Goal: Task Accomplishment & Management: Complete application form

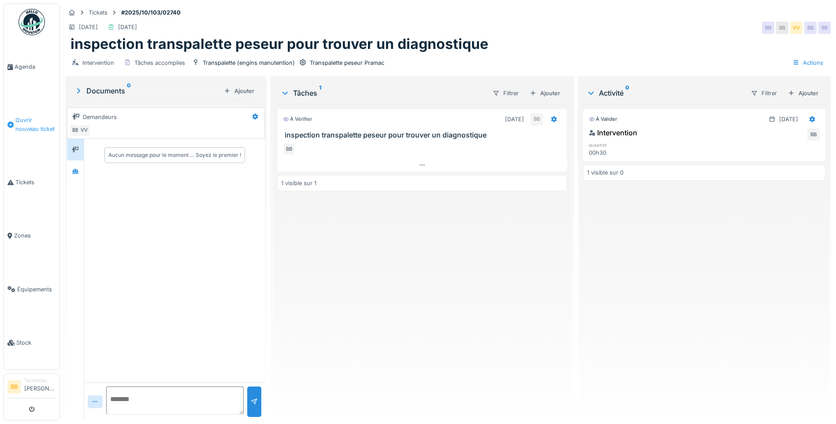
click at [41, 127] on span "Ouvrir nouveau ticket" at bounding box center [35, 124] width 41 height 17
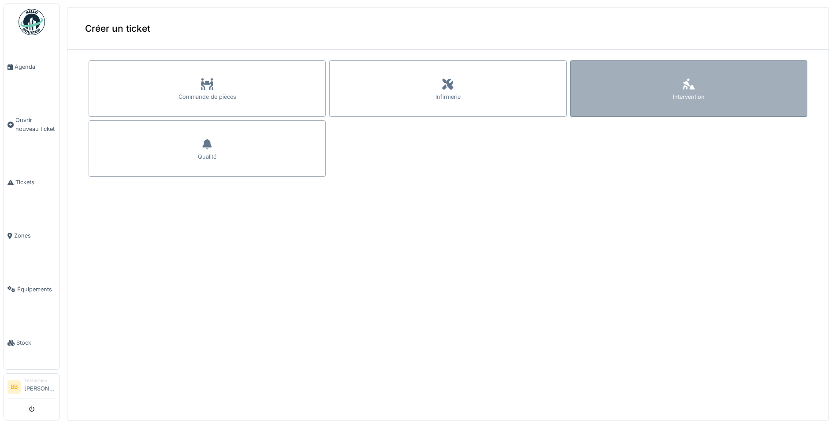
click at [682, 90] on div at bounding box center [688, 85] width 13 height 16
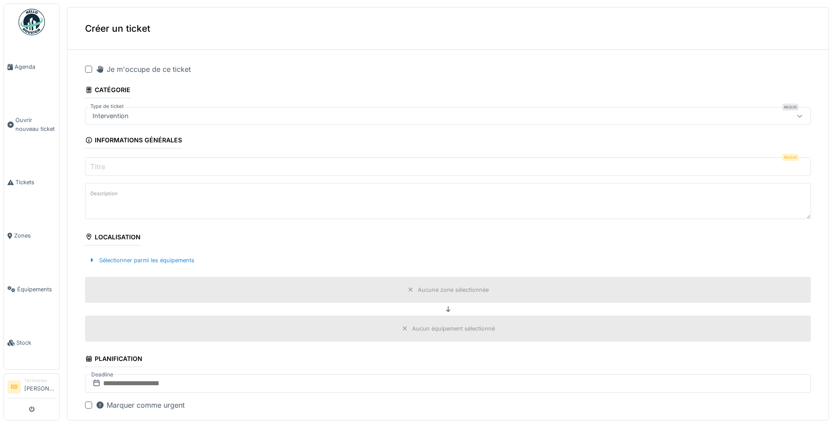
click at [89, 70] on div at bounding box center [88, 69] width 7 height 7
click at [120, 172] on input "Titre" at bounding box center [448, 166] width 726 height 19
type input "*"
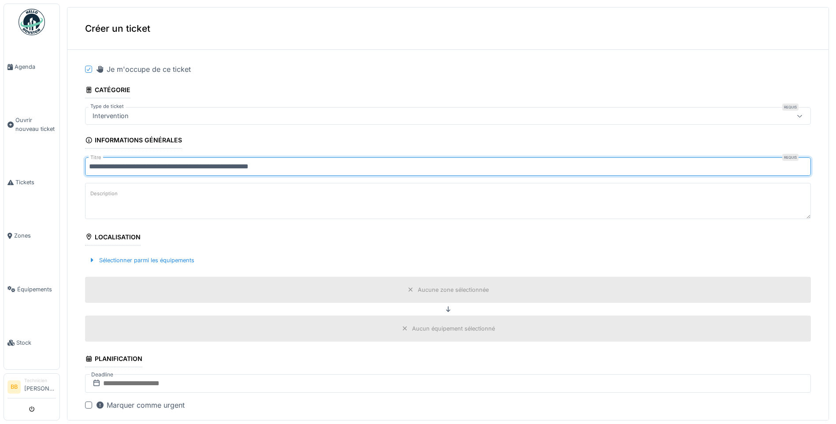
drag, startPoint x: 196, startPoint y: 168, endPoint x: 182, endPoint y: 184, distance: 22.2
click at [182, 185] on textarea "Description" at bounding box center [448, 201] width 726 height 36
drag, startPoint x: 189, startPoint y: 167, endPoint x: 197, endPoint y: 166, distance: 8.9
click at [189, 166] on input "**********" at bounding box center [448, 166] width 726 height 19
click at [310, 165] on input "**********" at bounding box center [448, 166] width 726 height 19
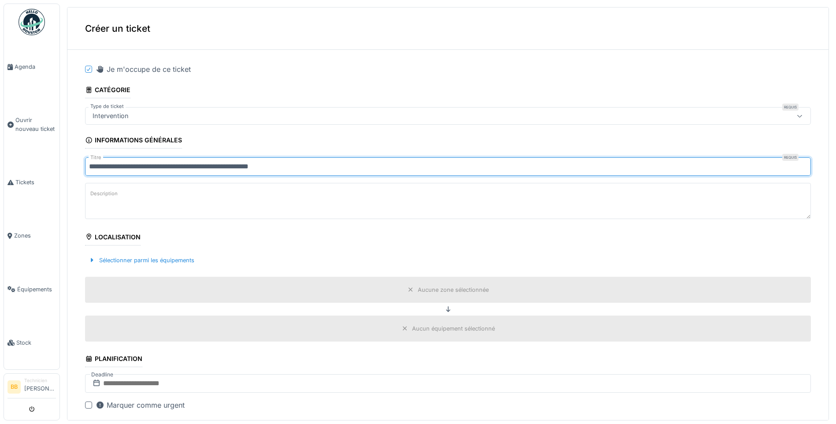
drag, startPoint x: 285, startPoint y: 168, endPoint x: 301, endPoint y: 161, distance: 17.4
click at [303, 161] on input "**********" at bounding box center [448, 166] width 726 height 19
type input "**********"
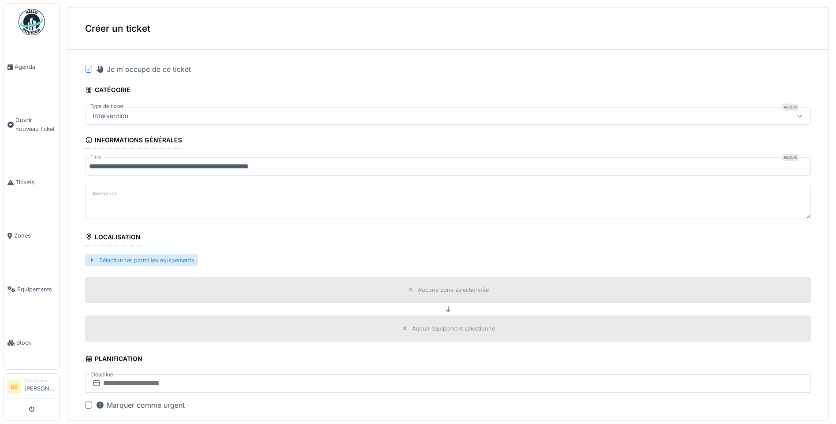
click at [114, 260] on div "Sélectionner parmi les équipements" at bounding box center [141, 260] width 113 height 12
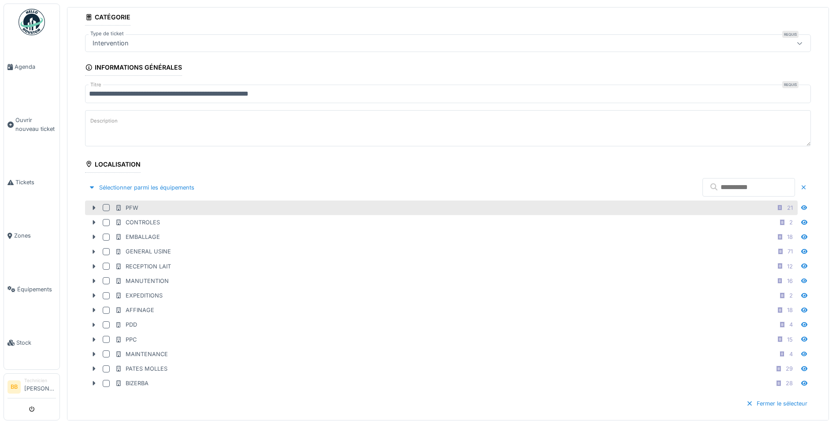
scroll to position [88, 0]
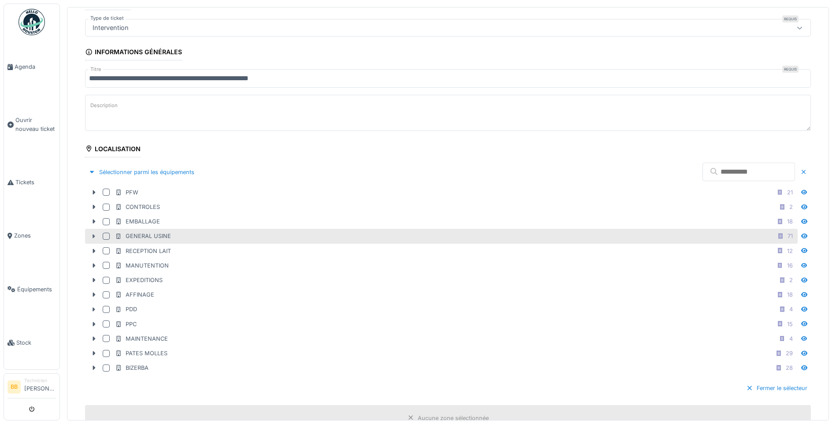
click at [93, 236] on icon at bounding box center [94, 236] width 3 height 4
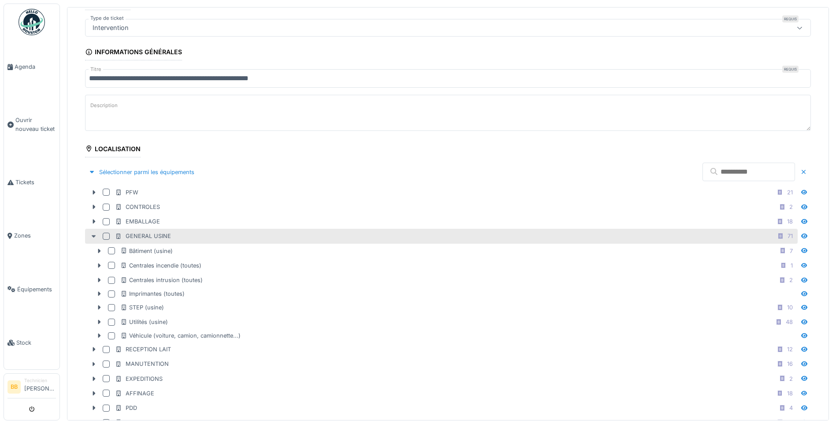
click at [93, 235] on icon at bounding box center [93, 237] width 7 height 6
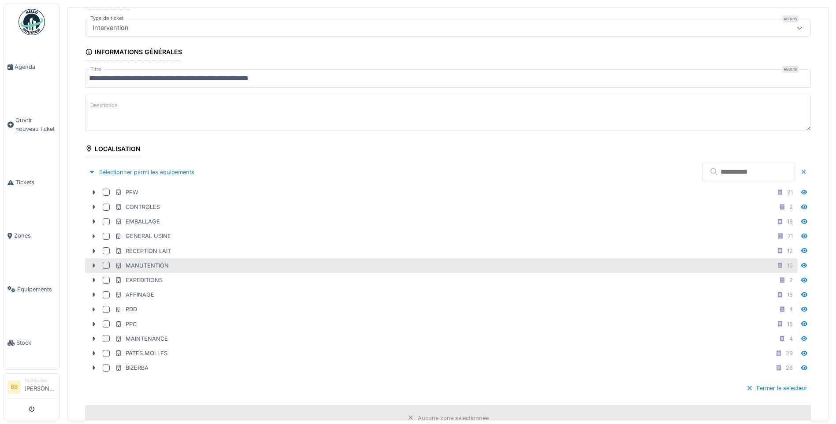
click at [94, 265] on icon at bounding box center [94, 266] width 3 height 4
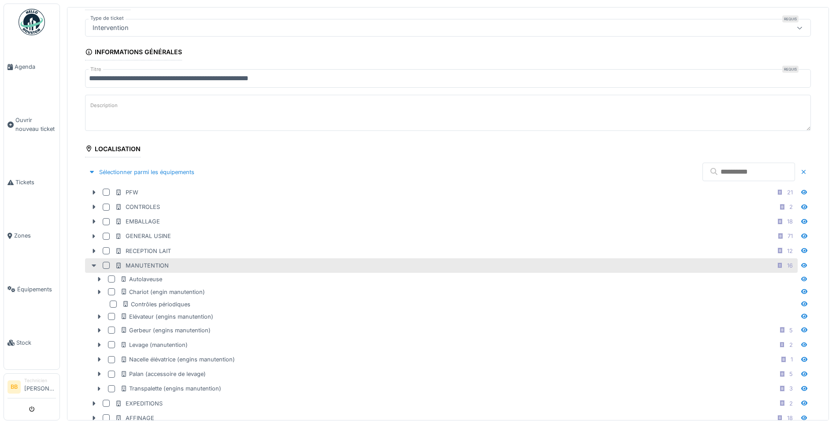
click at [94, 265] on icon at bounding box center [94, 266] width 4 height 3
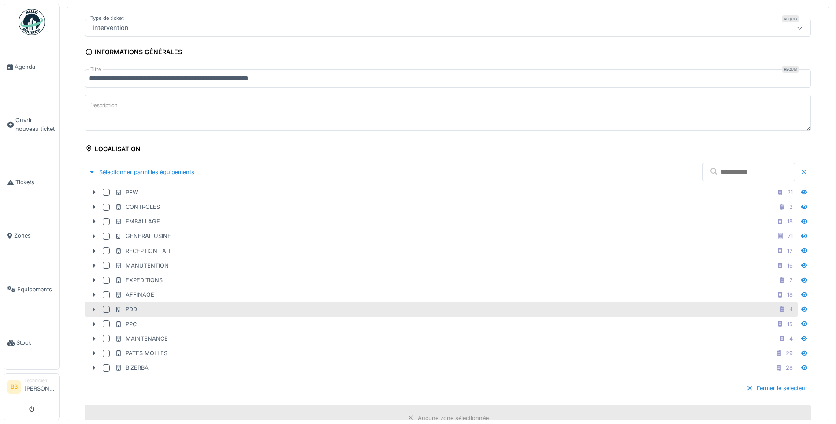
click at [93, 308] on icon at bounding box center [93, 310] width 7 height 6
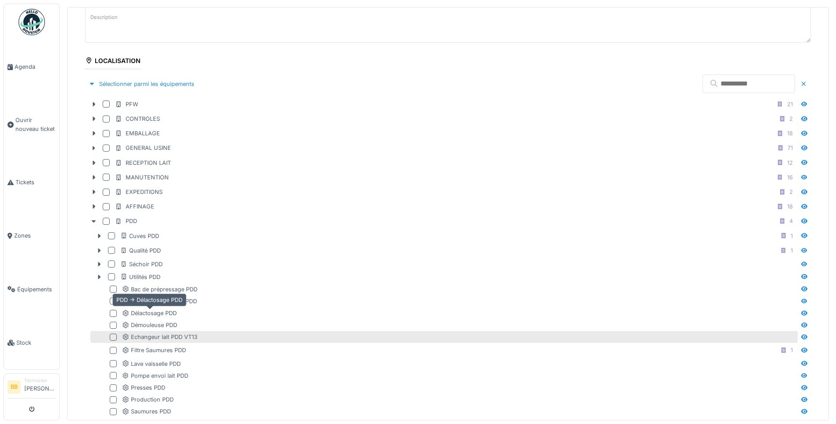
scroll to position [220, 0]
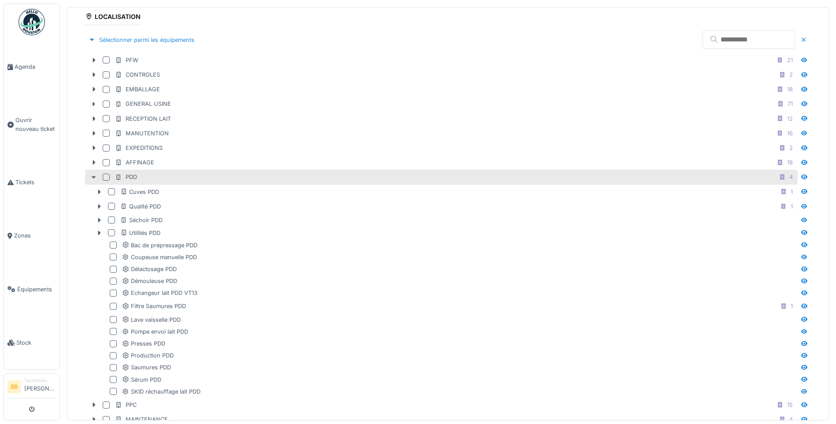
click at [96, 177] on icon at bounding box center [93, 178] width 7 height 6
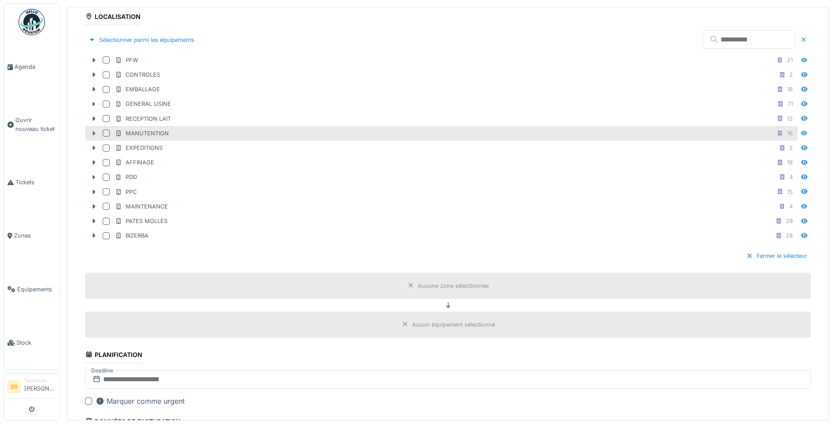
click at [95, 136] on icon at bounding box center [93, 133] width 7 height 6
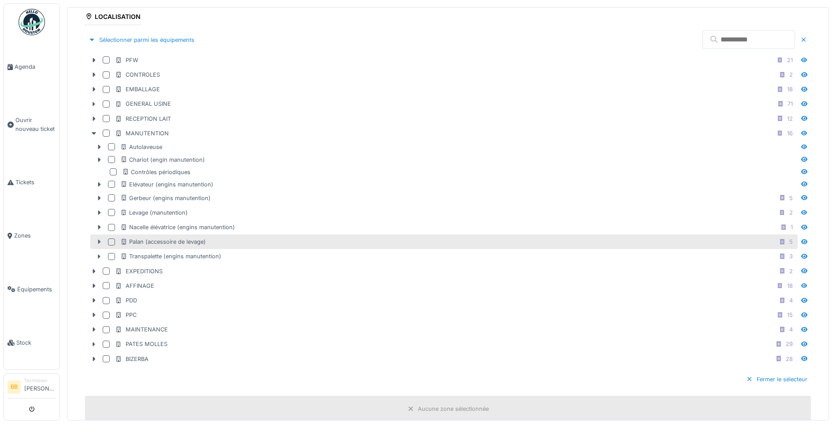
click at [97, 242] on icon at bounding box center [99, 242] width 7 height 6
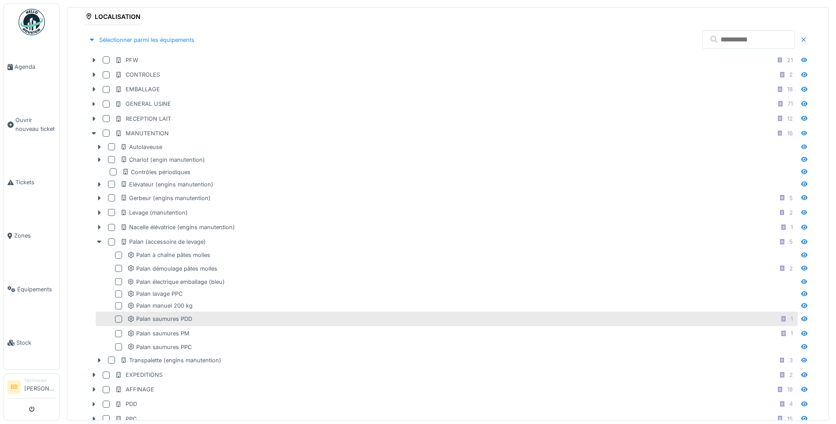
click at [118, 317] on div at bounding box center [118, 319] width 7 height 7
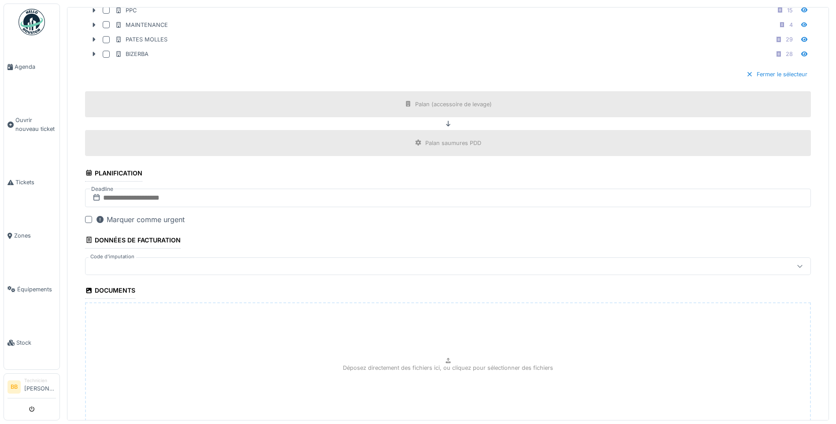
scroll to position [701, 0]
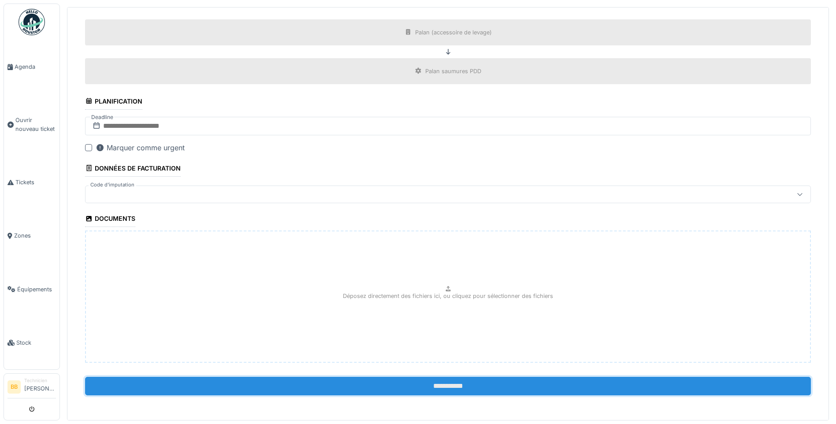
click at [459, 388] on input "**********" at bounding box center [448, 386] width 726 height 19
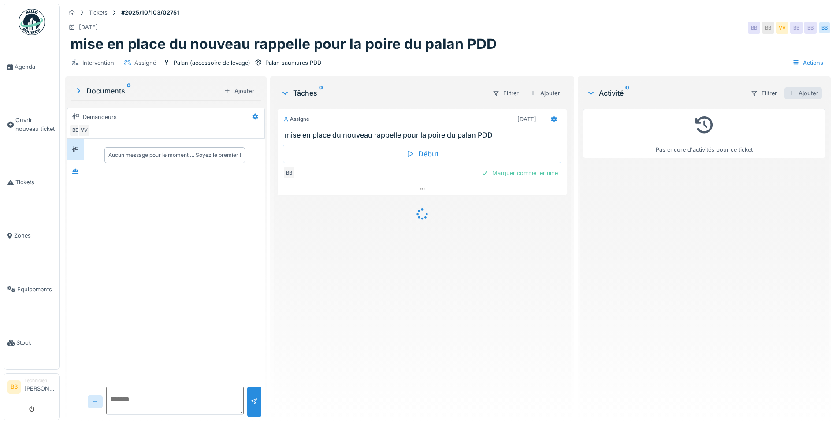
click at [794, 90] on div "Ajouter" at bounding box center [803, 93] width 37 height 12
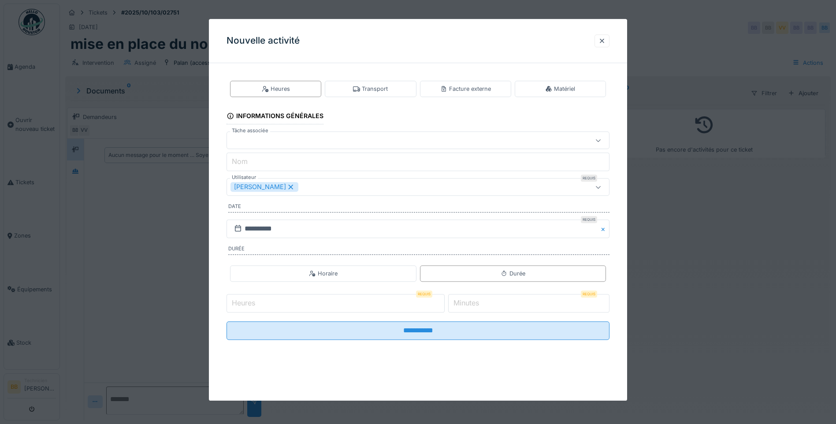
drag, startPoint x: 267, startPoint y: 303, endPoint x: 269, endPoint y: 298, distance: 5.3
click at [267, 302] on input "Heures" at bounding box center [336, 303] width 218 height 19
drag, startPoint x: 245, startPoint y: 302, endPoint x: 213, endPoint y: 303, distance: 31.8
click at [213, 303] on div "**********" at bounding box center [418, 217] width 418 height 294
click at [240, 302] on input "*" at bounding box center [336, 303] width 218 height 19
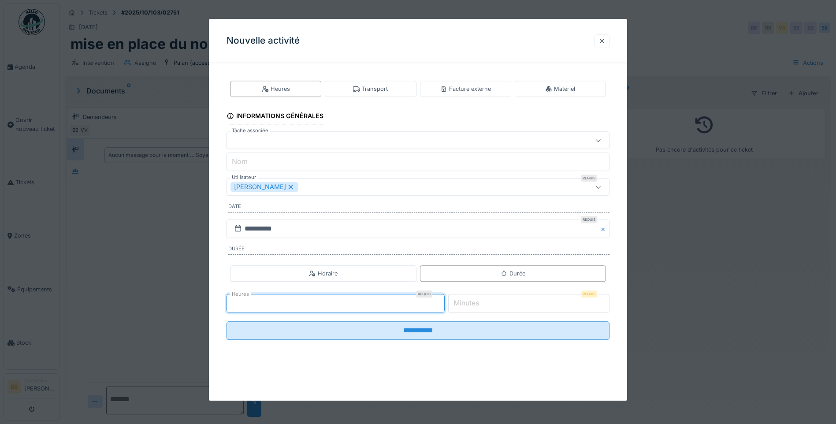
type input "*"
drag, startPoint x: 465, startPoint y: 301, endPoint x: 452, endPoint y: 304, distance: 13.1
click at [452, 304] on div "Heures Requis * Minutes Requis *" at bounding box center [418, 303] width 383 height 22
drag, startPoint x: 452, startPoint y: 304, endPoint x: 463, endPoint y: 301, distance: 10.9
click at [463, 301] on label "Minutes" at bounding box center [466, 303] width 29 height 11
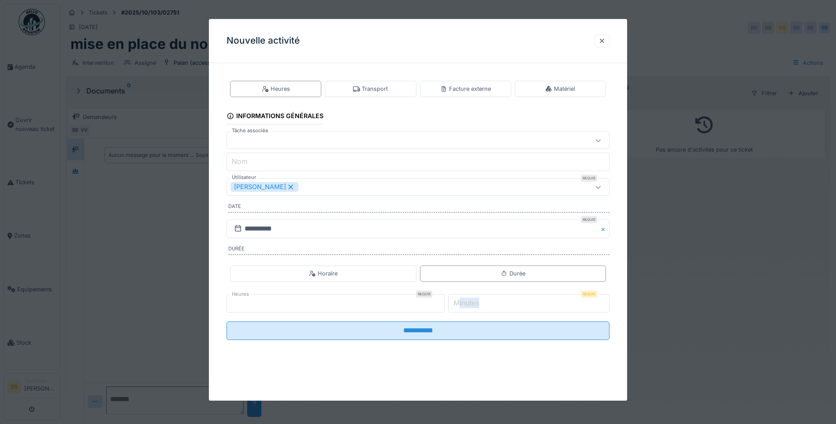
click at [463, 301] on input "*" at bounding box center [528, 303] width 161 height 19
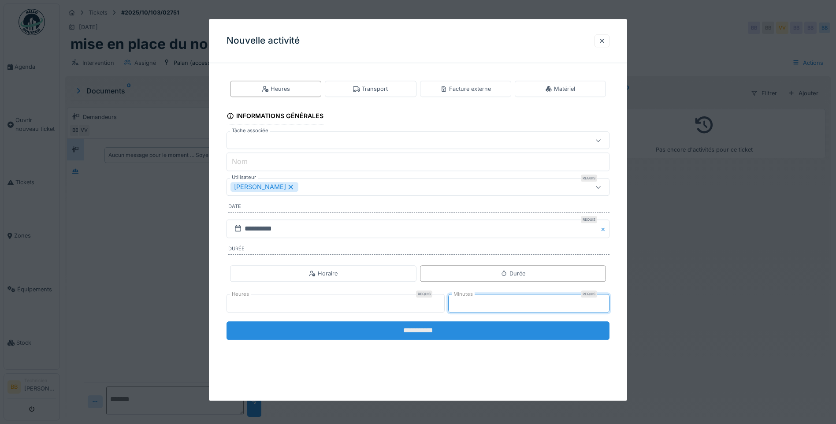
type input "**"
click at [442, 328] on input "**********" at bounding box center [418, 330] width 383 height 19
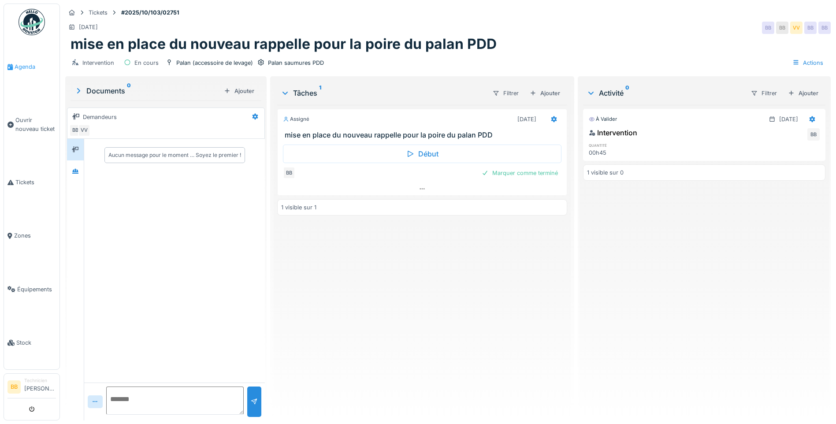
click at [21, 70] on span "Agenda" at bounding box center [35, 67] width 41 height 8
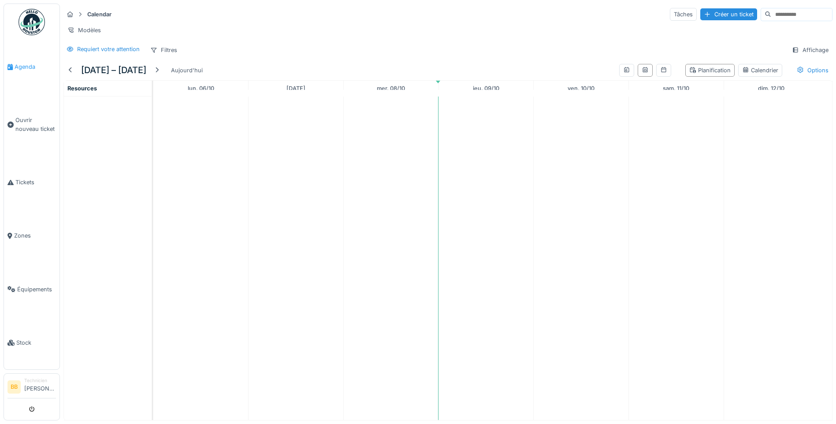
click at [26, 68] on span "Agenda" at bounding box center [35, 67] width 41 height 8
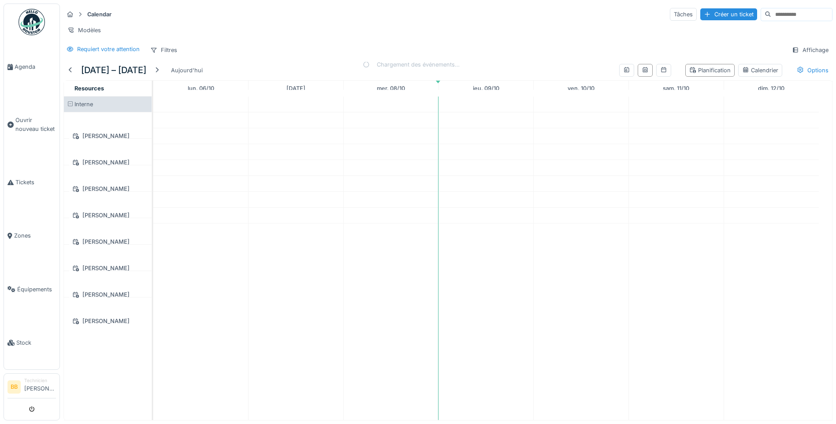
click at [119, 142] on div "[PERSON_NAME]" at bounding box center [107, 135] width 77 height 11
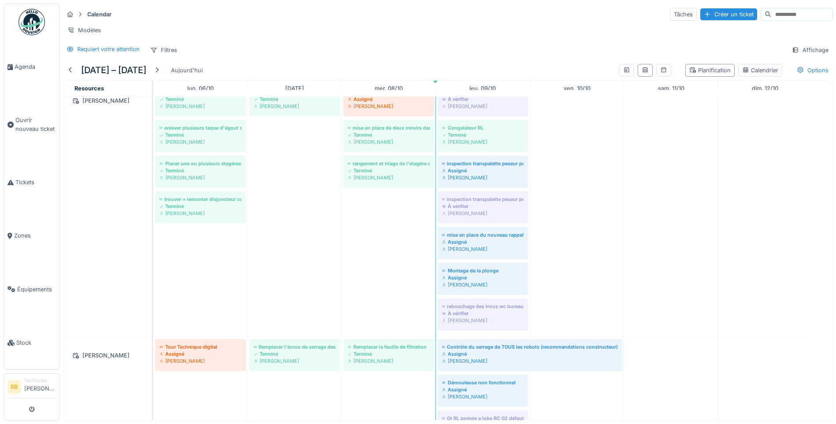
scroll to position [44, 0]
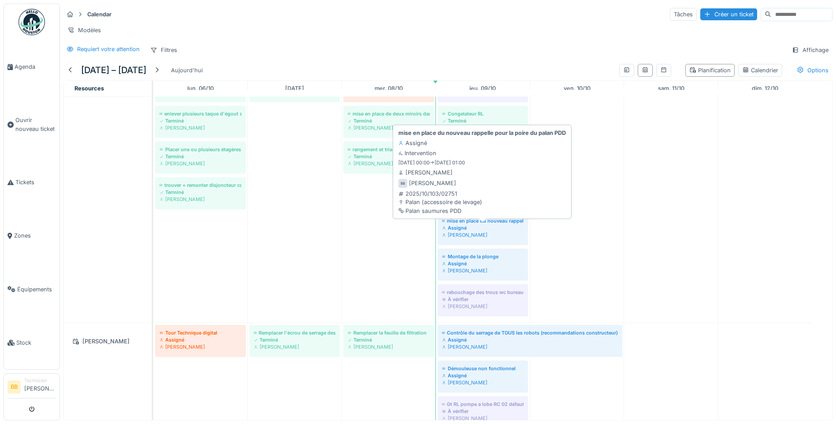
click at [470, 224] on div "mise en place du nouveau rappelle pour la poire du palan PDD" at bounding box center [483, 220] width 82 height 7
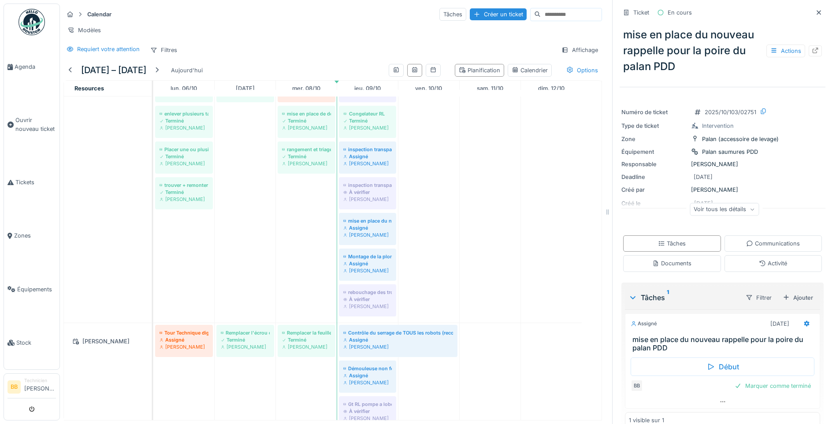
scroll to position [7, 0]
click at [767, 382] on div "Marquer comme terminé" at bounding box center [772, 386] width 83 height 12
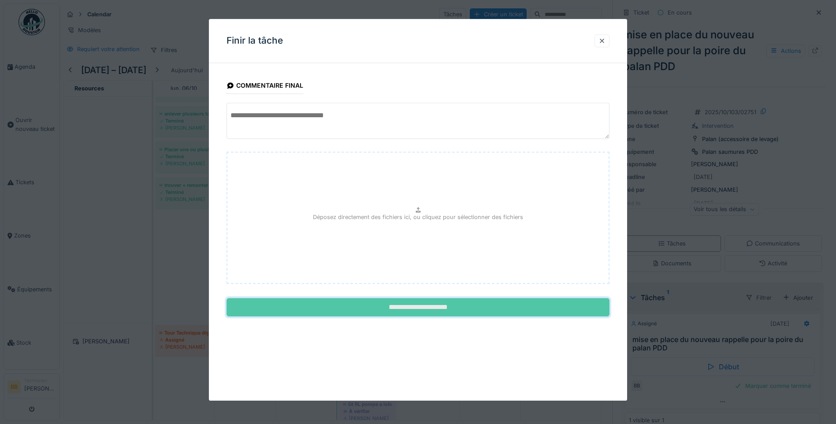
click at [425, 305] on input "**********" at bounding box center [418, 307] width 383 height 19
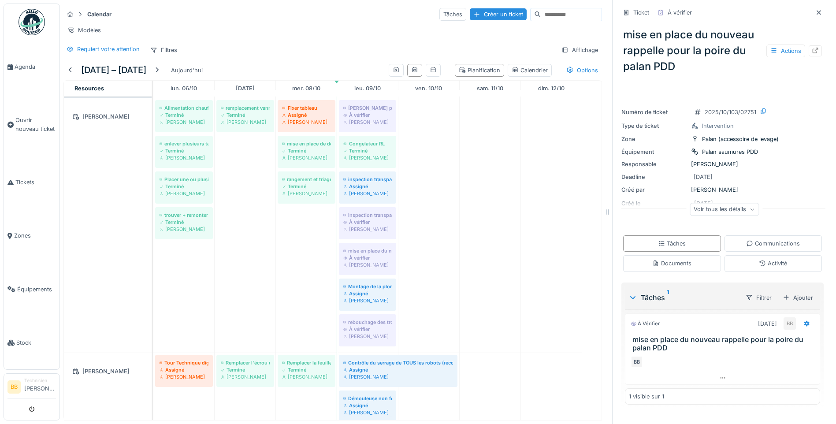
scroll to position [0, 0]
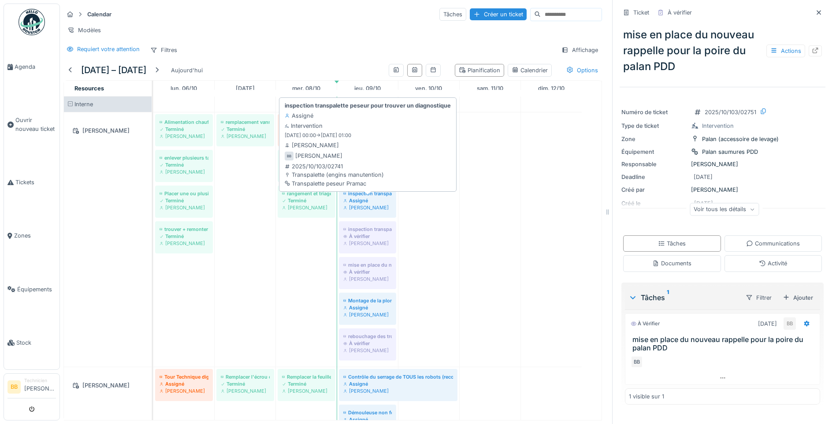
click at [374, 197] on div "inspection transpalette peseur pour trouver un diagnostique" at bounding box center [367, 193] width 48 height 7
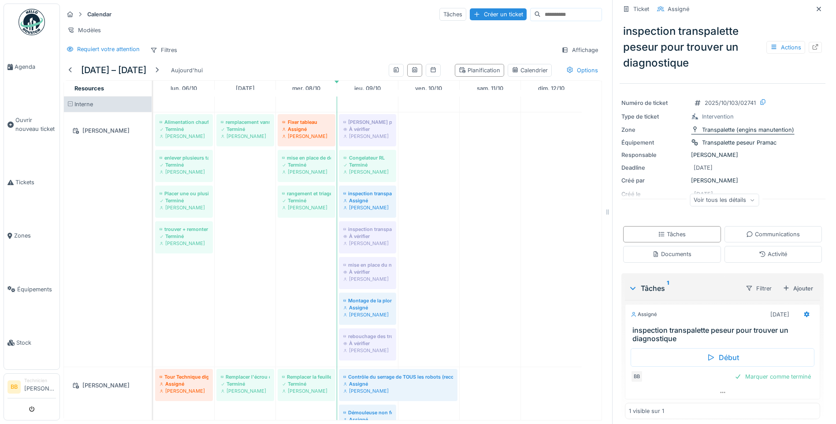
scroll to position [16, 0]
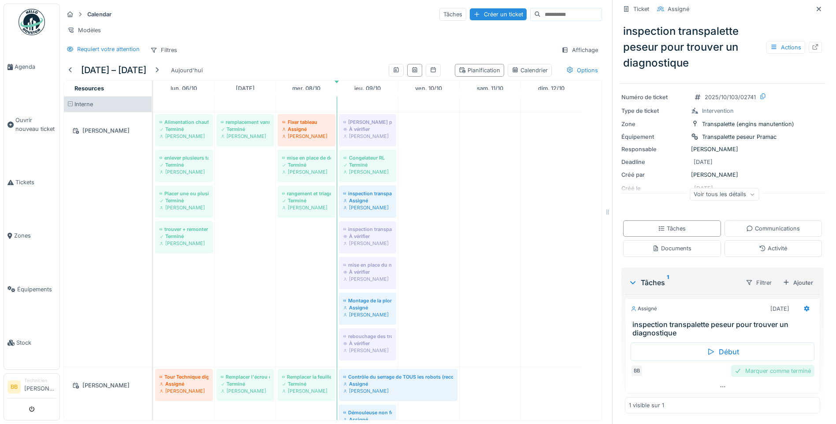
click at [778, 366] on div "Marquer comme terminé" at bounding box center [772, 371] width 83 height 12
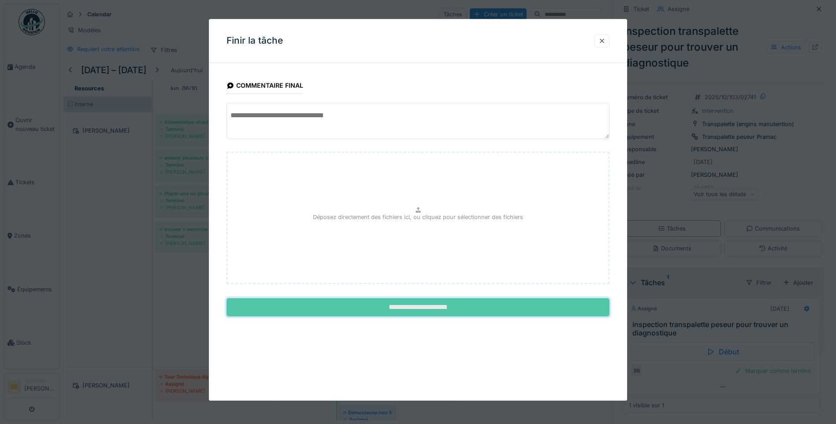
click at [432, 309] on input "**********" at bounding box center [418, 307] width 383 height 19
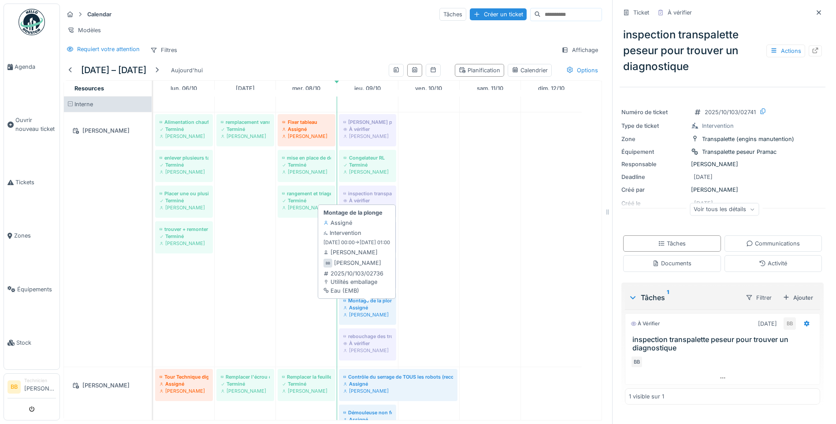
click at [381, 308] on div "Assigné" at bounding box center [367, 307] width 48 height 7
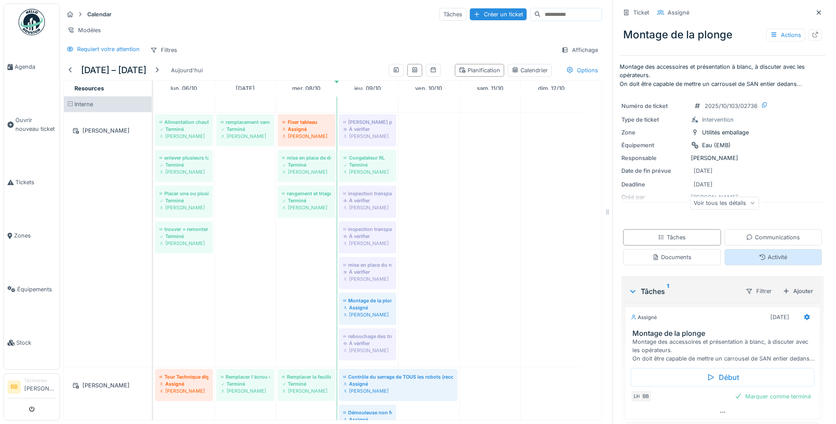
click at [762, 253] on div "Activité" at bounding box center [773, 257] width 28 height 8
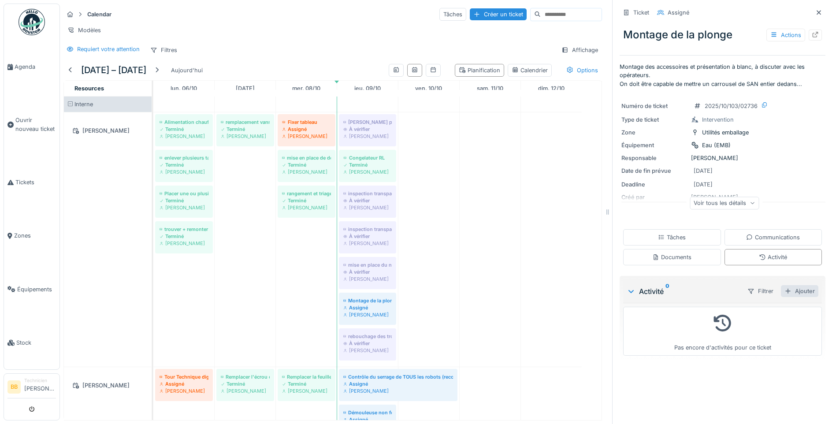
click at [790, 285] on div "Ajouter" at bounding box center [799, 291] width 37 height 12
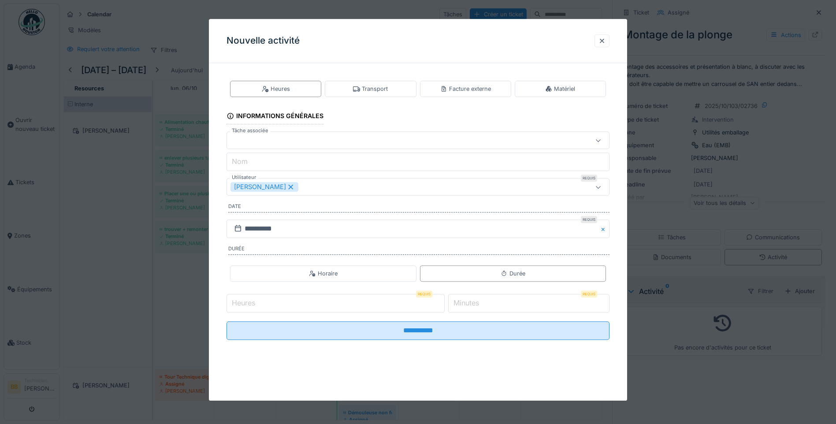
click at [333, 304] on input "Heures" at bounding box center [336, 303] width 218 height 19
type input "*"
click at [466, 309] on input "*" at bounding box center [528, 303] width 161 height 19
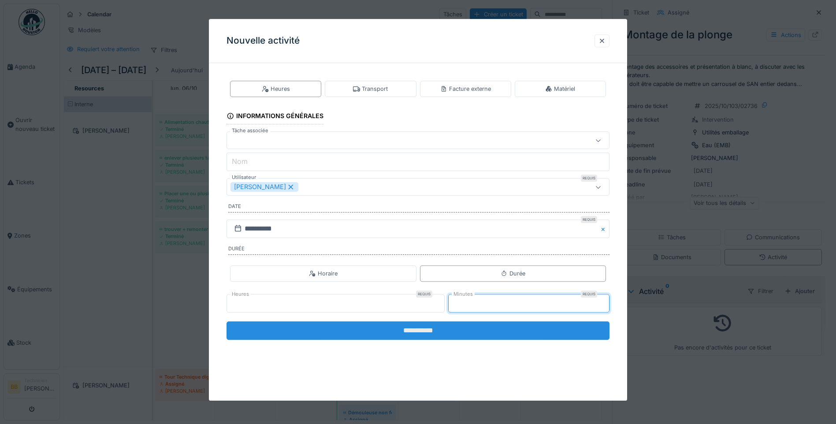
type input "**"
click at [420, 335] on input "**********" at bounding box center [418, 330] width 383 height 19
